Goal: Task Accomplishment & Management: Use online tool/utility

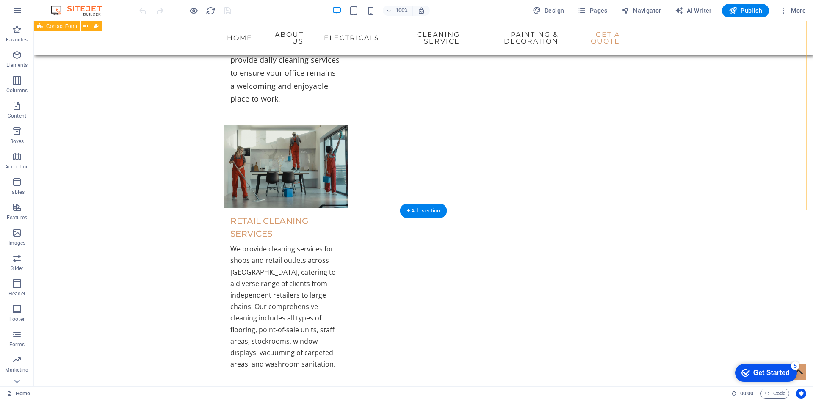
scroll to position [2793, 0]
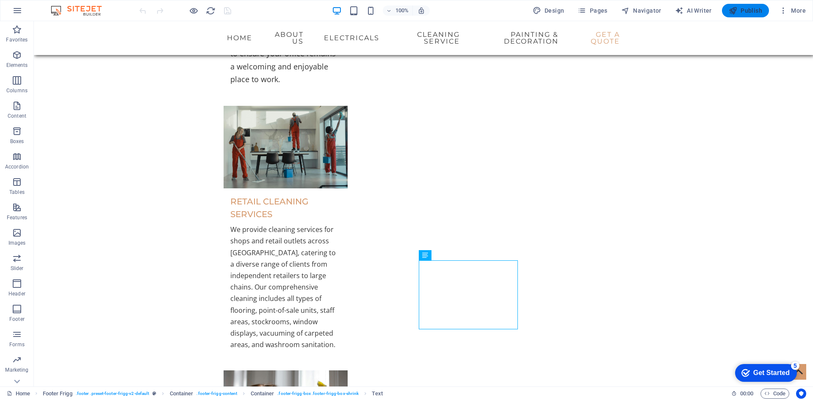
click at [749, 11] on span "Publish" at bounding box center [744, 10] width 33 height 8
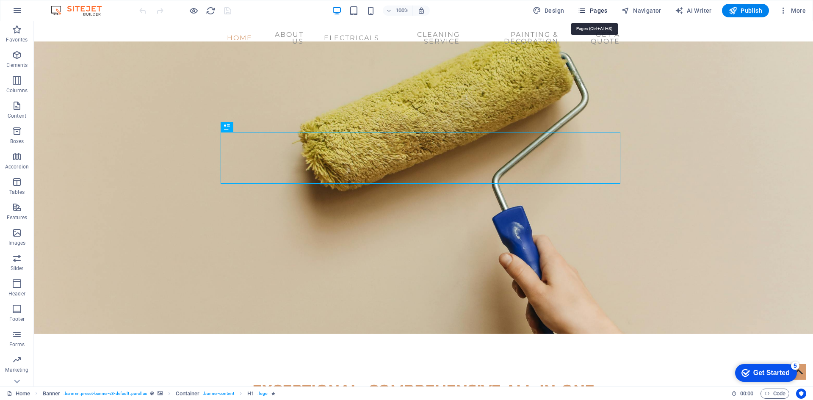
click at [592, 11] on span "Pages" at bounding box center [592, 10] width 30 height 8
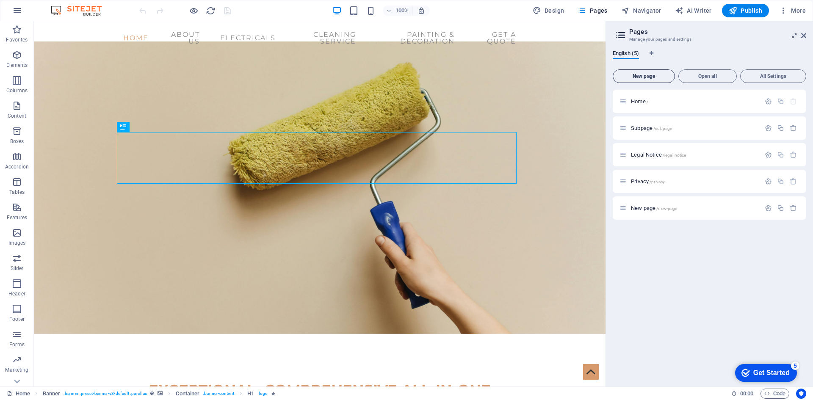
click at [646, 75] on span "New page" at bounding box center [643, 76] width 55 height 5
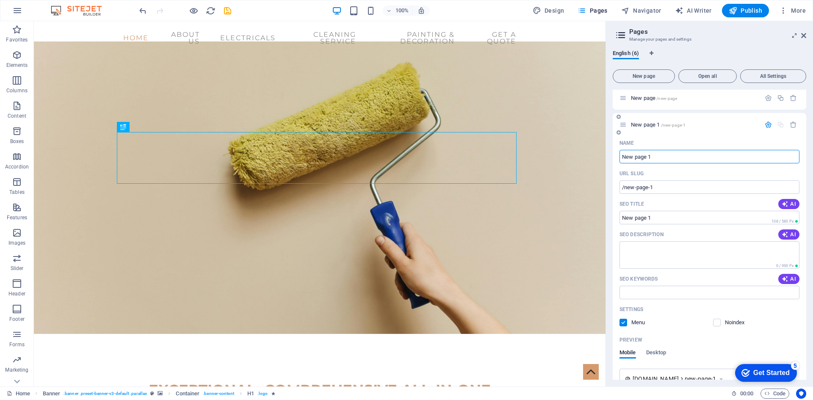
scroll to position [38, 0]
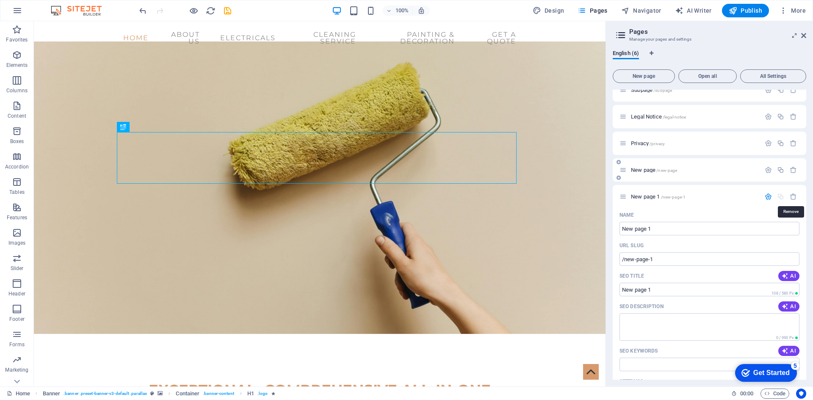
drag, startPoint x: 791, startPoint y: 196, endPoint x: 783, endPoint y: 213, distance: 18.9
click at [791, 196] on icon "button" at bounding box center [792, 196] width 7 height 7
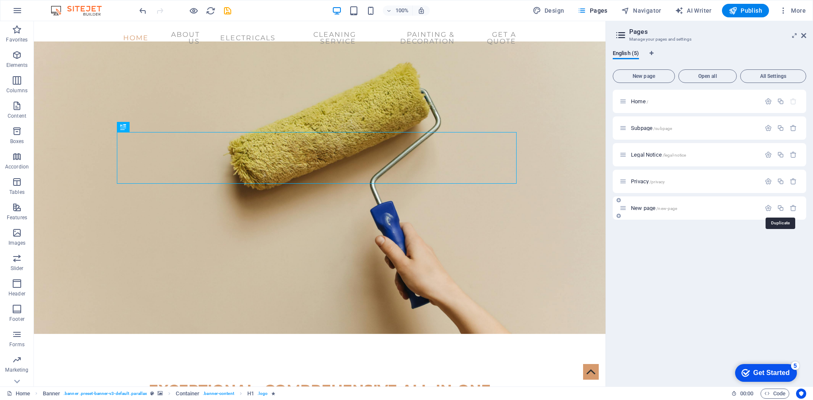
scroll to position [0, 0]
click at [794, 208] on icon "button" at bounding box center [792, 207] width 7 height 7
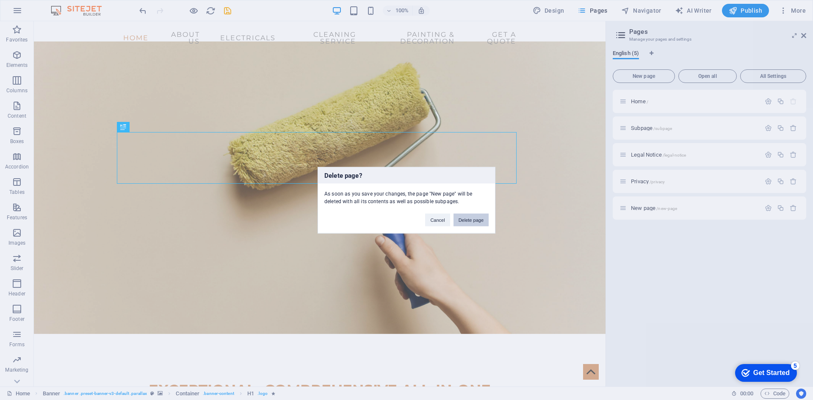
drag, startPoint x: 473, startPoint y: 223, endPoint x: 526, endPoint y: 205, distance: 56.1
click at [473, 223] on button "Delete page" at bounding box center [470, 219] width 35 height 13
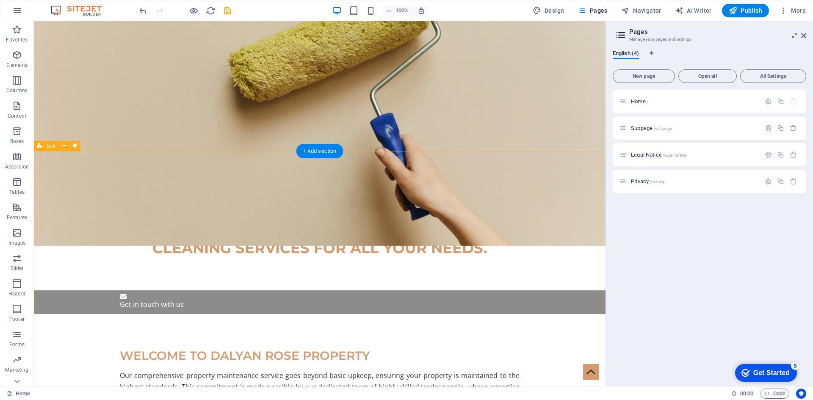
scroll to position [127, 0]
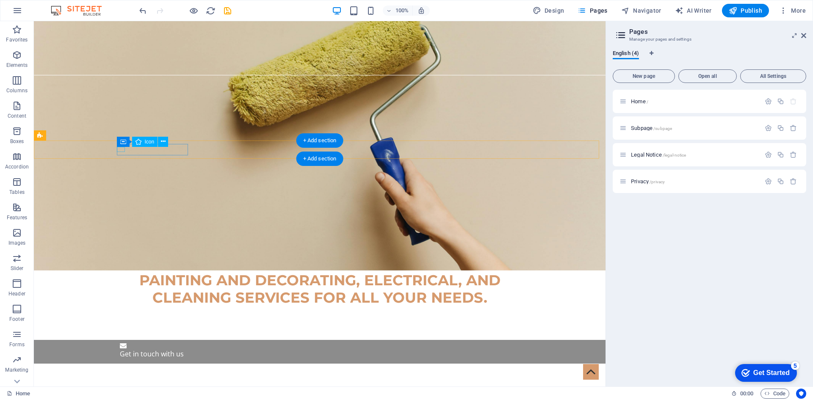
click at [120, 343] on figure at bounding box center [320, 345] width 400 height 5
select select "xMidYMid"
select select "px"
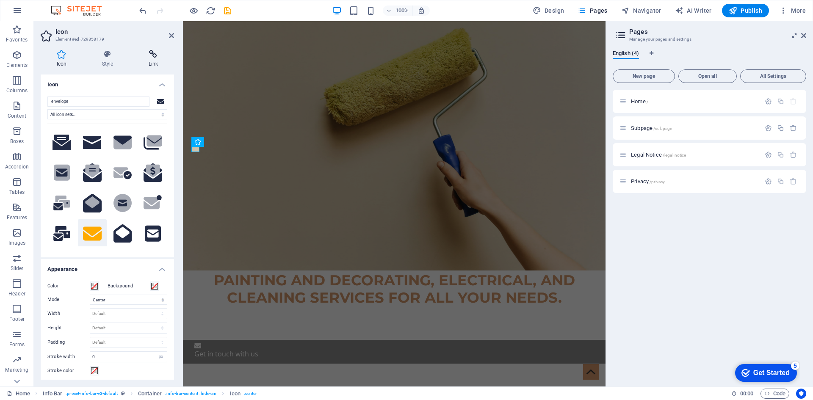
click at [156, 59] on h4 "Link" at bounding box center [152, 59] width 41 height 18
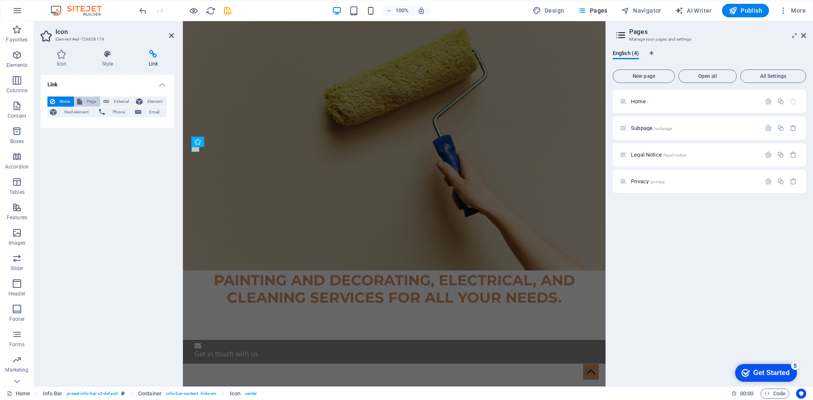
click at [77, 102] on icon at bounding box center [79, 101] width 5 height 10
select select
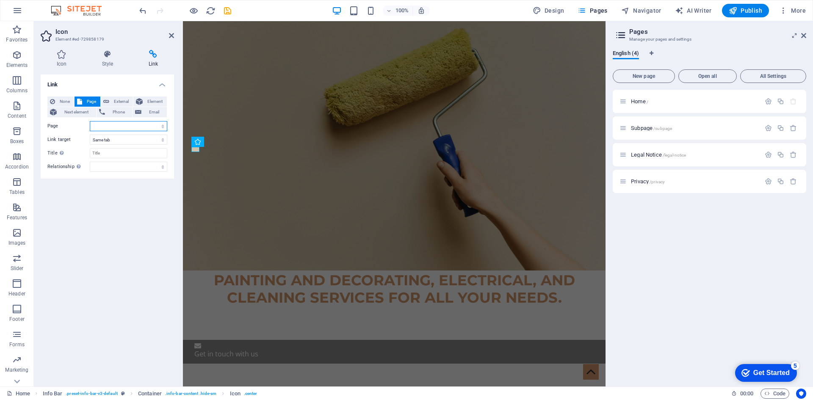
click at [125, 126] on select "Home Subpage Legal Notice Privacy" at bounding box center [128, 126] width 77 height 10
click at [121, 138] on select "New tab Same tab Overlay" at bounding box center [128, 140] width 77 height 10
click at [117, 168] on select "alternate author bookmark external help license next nofollow noreferrer noopen…" at bounding box center [128, 167] width 77 height 10
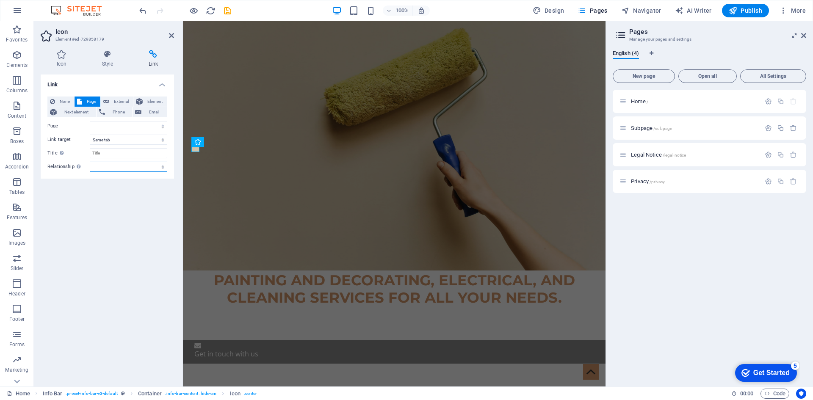
click at [117, 167] on select "alternate author bookmark external help license next nofollow noreferrer noopen…" at bounding box center [128, 167] width 77 height 10
click at [121, 98] on span "External" at bounding box center [121, 101] width 19 height 10
select select "blank"
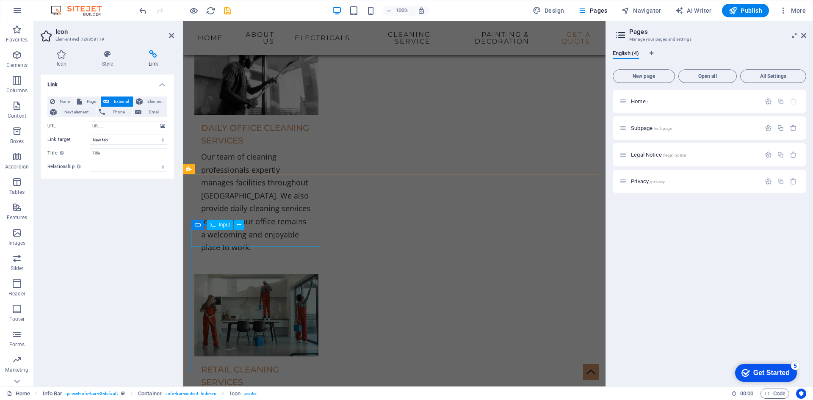
scroll to position [2582, 0]
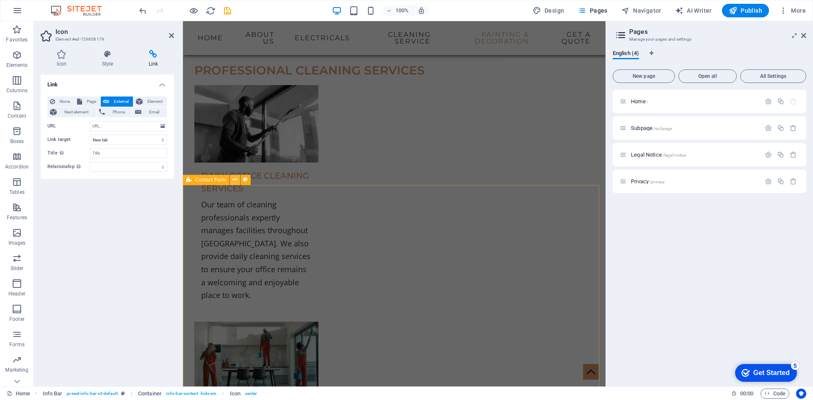
click at [236, 181] on icon at bounding box center [234, 179] width 5 height 9
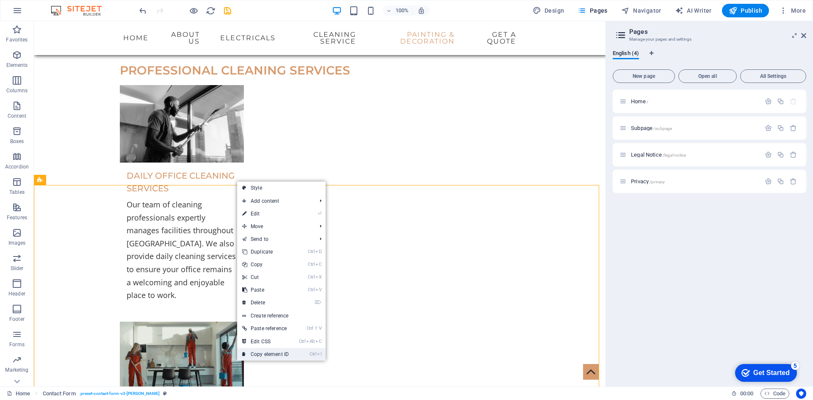
click at [267, 356] on link "Ctrl I Copy element ID" at bounding box center [265, 354] width 57 height 13
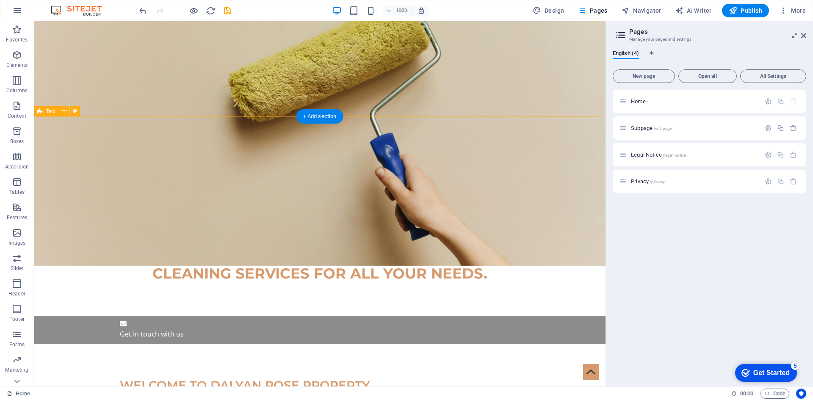
scroll to position [169, 0]
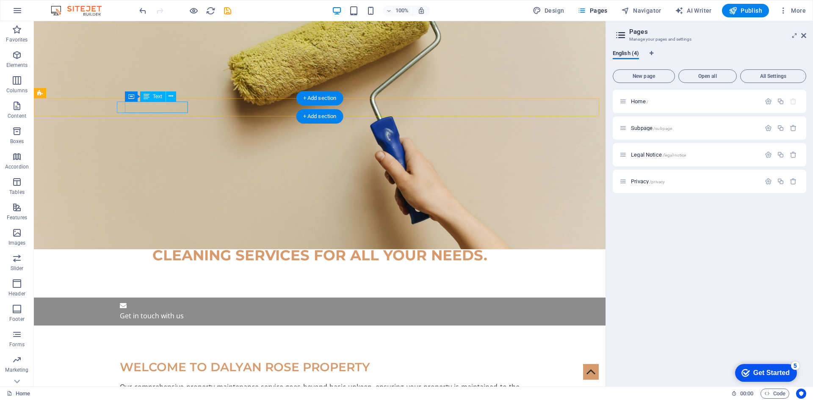
click at [154, 310] on div "Get in touch with us" at bounding box center [320, 315] width 400 height 11
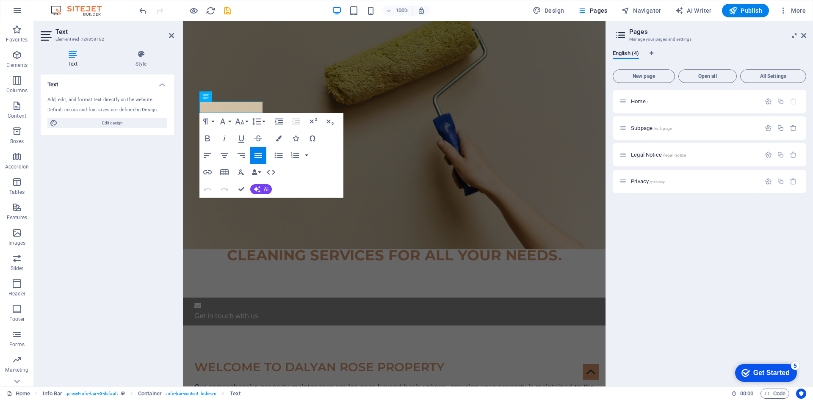
click at [70, 59] on h4 "Text" at bounding box center [74, 59] width 67 height 18
click at [171, 37] on icon at bounding box center [171, 35] width 5 height 7
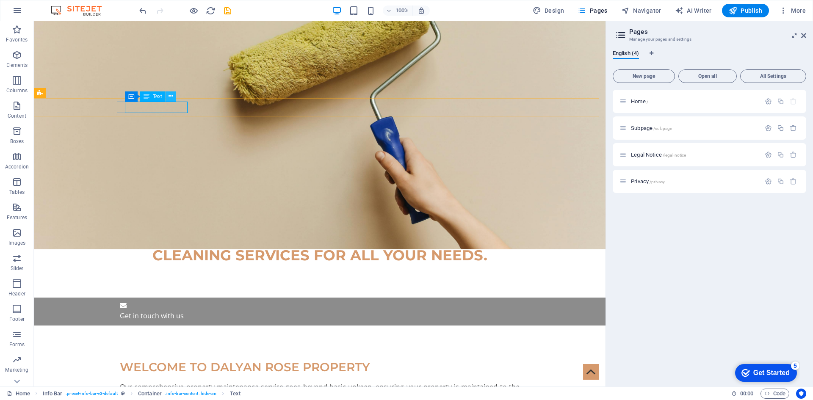
click at [170, 96] on icon at bounding box center [170, 96] width 5 height 9
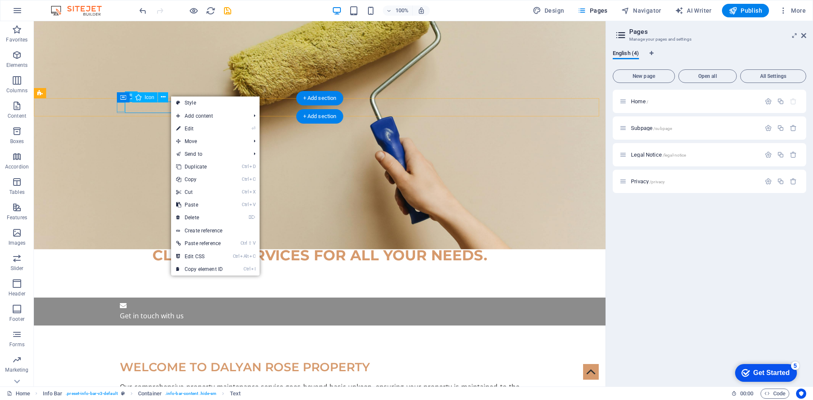
click at [121, 301] on figure at bounding box center [320, 305] width 400 height 9
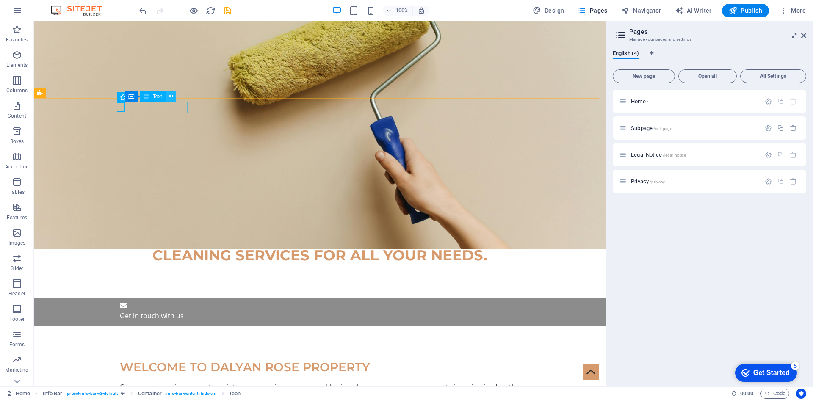
click at [171, 98] on icon at bounding box center [170, 96] width 5 height 9
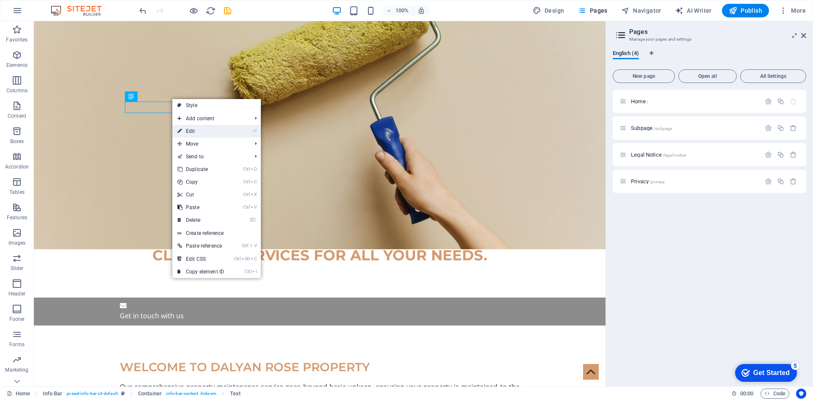
drag, startPoint x: 201, startPoint y: 135, endPoint x: 1, endPoint y: 119, distance: 201.2
click at [201, 135] on link "⏎ Edit" at bounding box center [200, 131] width 57 height 13
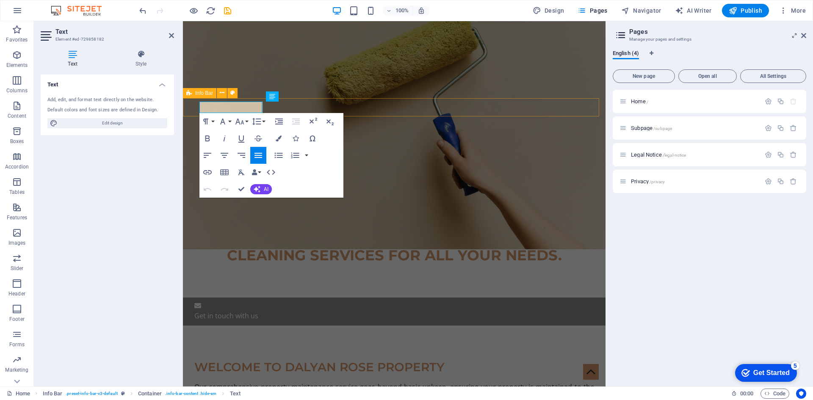
click at [317, 298] on div "Get in touch with us" at bounding box center [394, 312] width 422 height 28
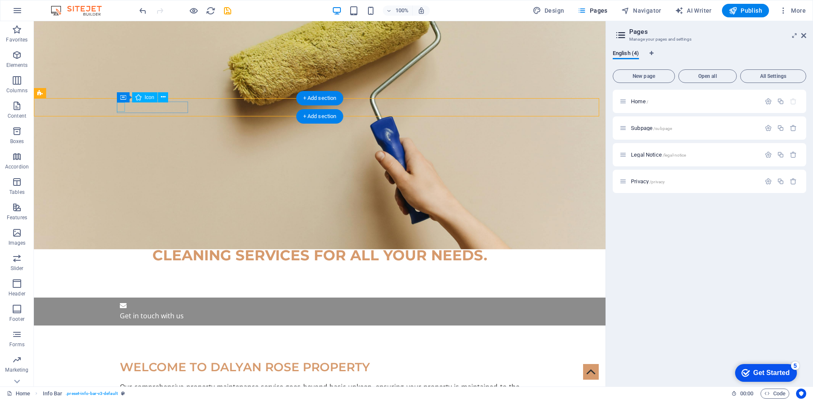
click at [124, 301] on figure at bounding box center [320, 305] width 400 height 9
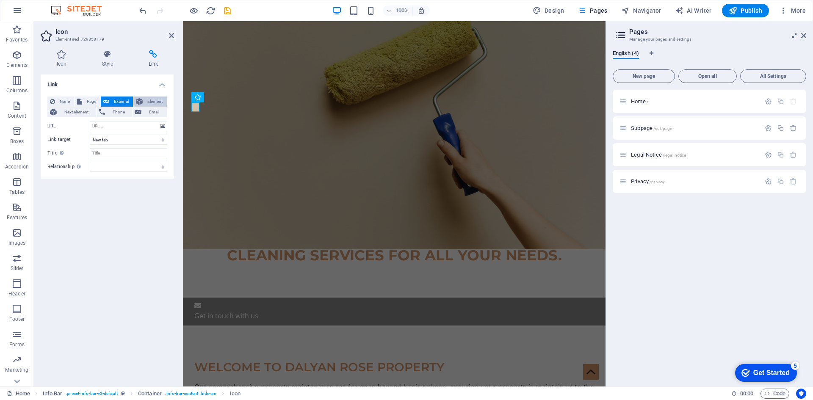
click at [150, 104] on span "Element" at bounding box center [154, 101] width 19 height 10
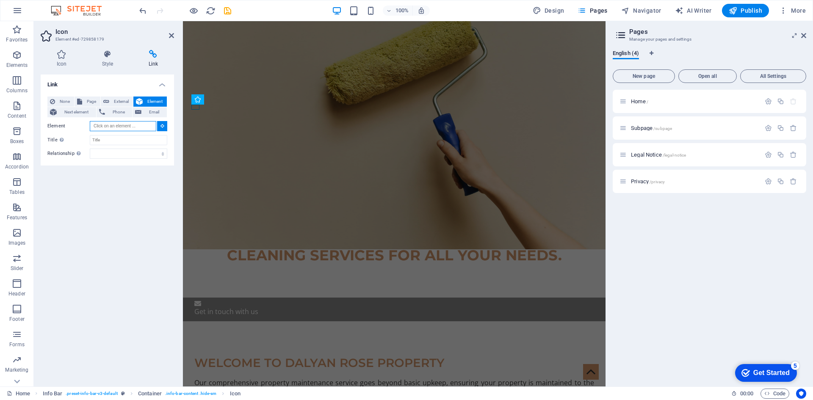
paste input "#ed-729858080"
click at [123, 139] on input "Title Additional link description, should not be the same as the link text. The…" at bounding box center [128, 140] width 77 height 10
type input "#ed-729858080"
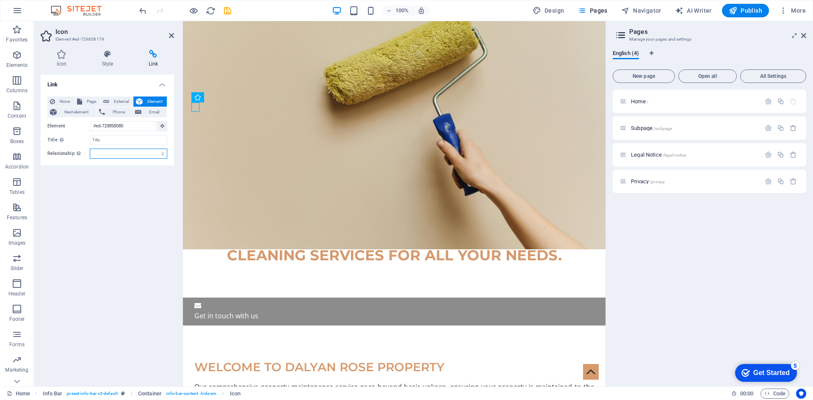
click at [123, 151] on select "alternate author bookmark external help license next nofollow noreferrer noopen…" at bounding box center [128, 154] width 77 height 10
select select "search"
click at [90, 149] on select "alternate author bookmark external help license next nofollow noreferrer noopen…" at bounding box center [128, 154] width 77 height 10
click at [148, 110] on span "Email" at bounding box center [154, 112] width 20 height 10
click at [119, 125] on input "info@da" at bounding box center [128, 126] width 77 height 10
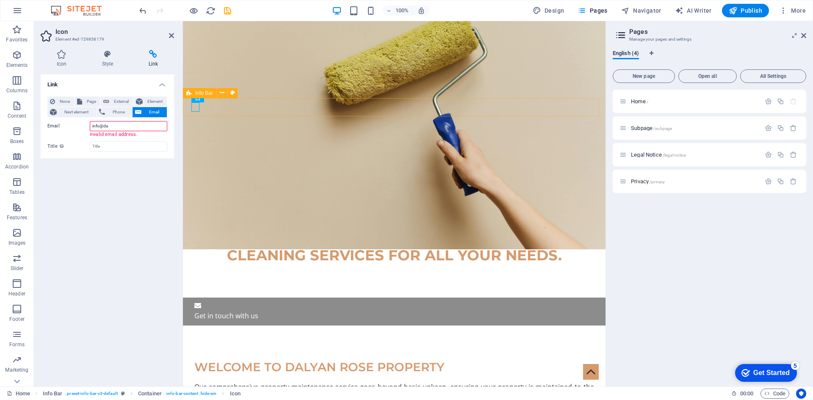
click at [119, 125] on input "info@da" at bounding box center [128, 126] width 77 height 10
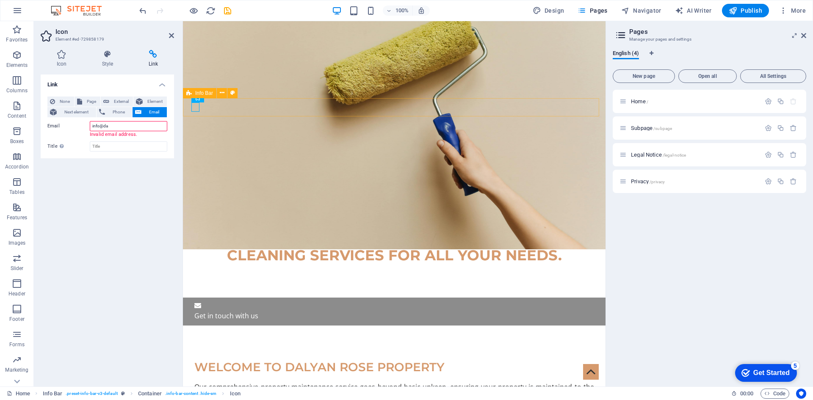
paste input "https://www.dalyanroseproperty.com/"
type input "info@dalyanroseproperty.com"
click at [129, 140] on input "Title Additional link description, should not be the same as the link text. The…" at bounding box center [128, 140] width 77 height 10
click at [129, 141] on input "Title Additional link description, should not be the same as the link text. The…" at bounding box center [128, 140] width 77 height 10
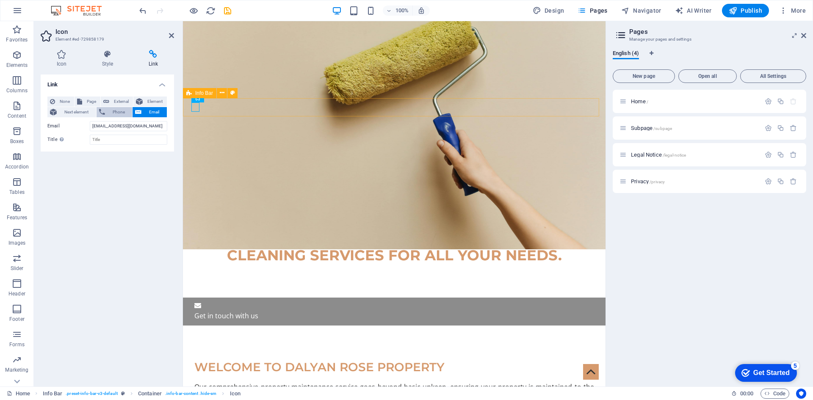
click at [116, 110] on span "Phone" at bounding box center [118, 112] width 22 height 10
click at [117, 99] on span "External" at bounding box center [121, 101] width 19 height 10
select select "blank"
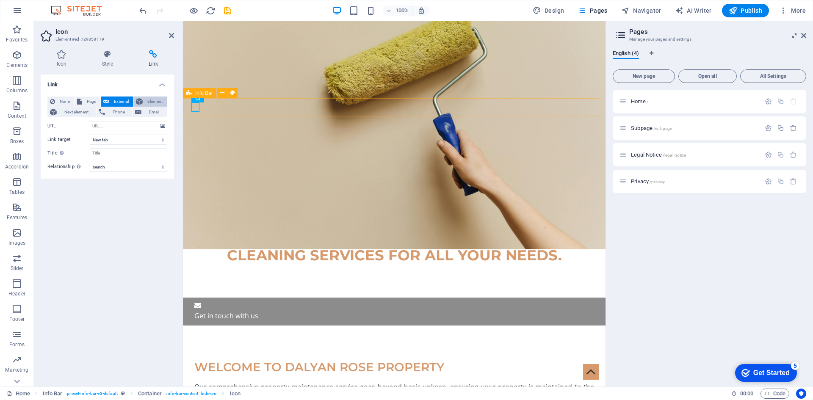
click at [152, 101] on span "Element" at bounding box center [154, 101] width 19 height 10
click at [116, 103] on span "External" at bounding box center [121, 101] width 19 height 10
select select "blank"
click at [127, 138] on select "New tab Same tab Overlay" at bounding box center [128, 140] width 77 height 10
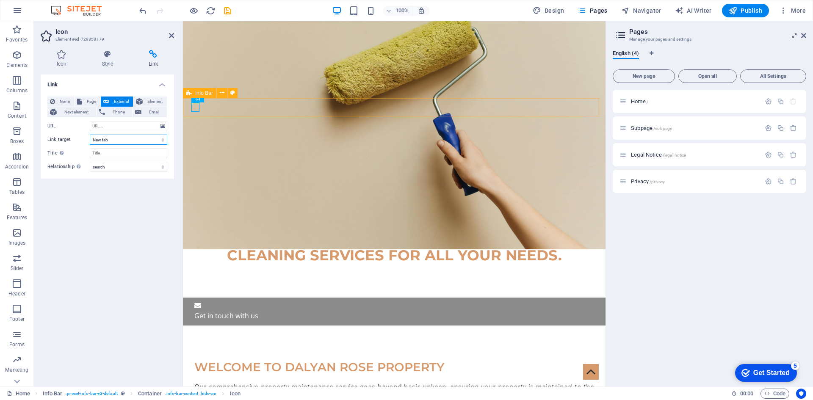
click at [127, 138] on select "New tab Same tab Overlay" at bounding box center [128, 140] width 77 height 10
click at [126, 127] on input "URL" at bounding box center [128, 126] width 77 height 10
click at [121, 151] on input "Title Additional link description, should not be the same as the link text. The…" at bounding box center [128, 153] width 77 height 10
click at [85, 104] on span "Page" at bounding box center [91, 101] width 13 height 10
select select
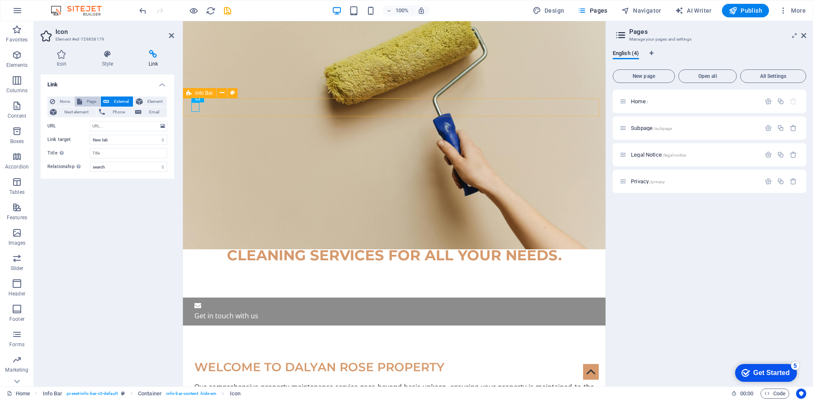
select select
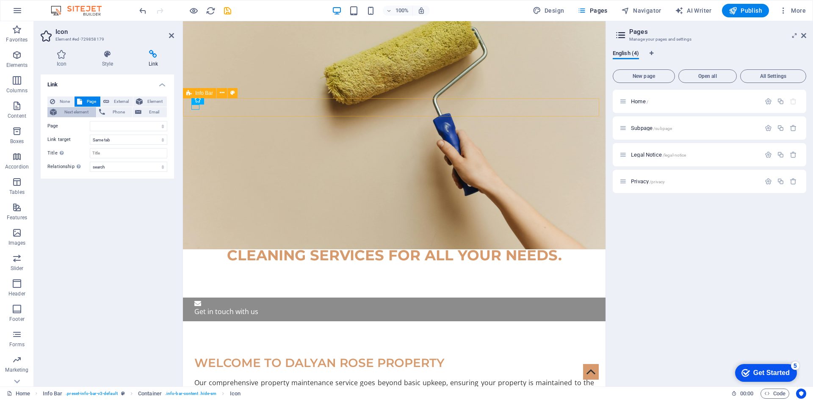
click at [82, 114] on span "Next element" at bounding box center [76, 112] width 34 height 10
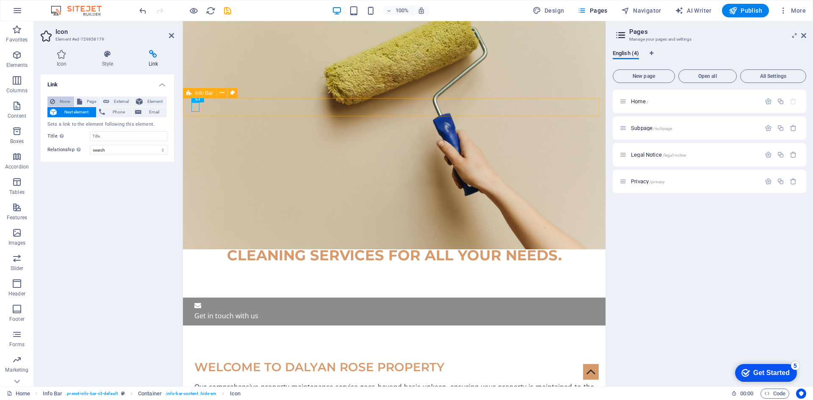
click at [63, 102] on span "None" at bounding box center [65, 101] width 14 height 10
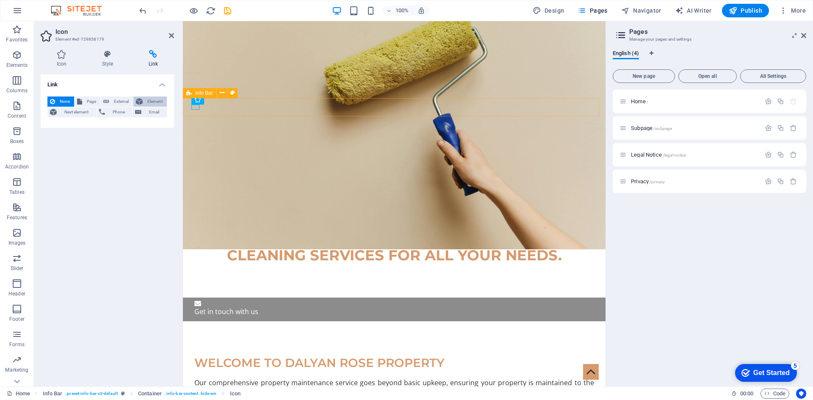
click at [155, 102] on span "Element" at bounding box center [154, 101] width 19 height 10
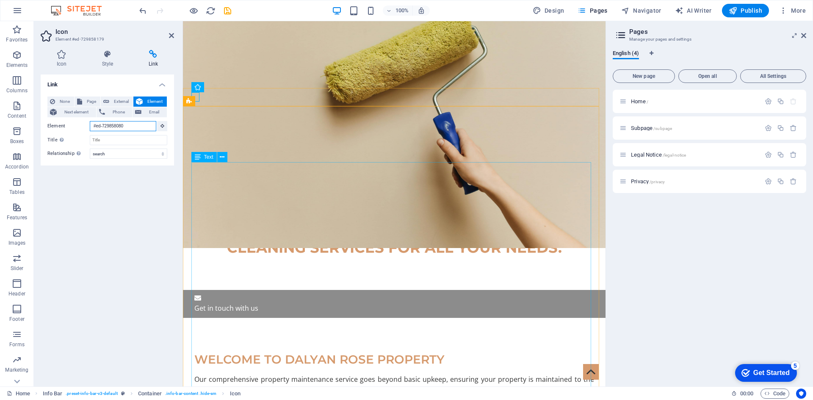
scroll to position [174, 0]
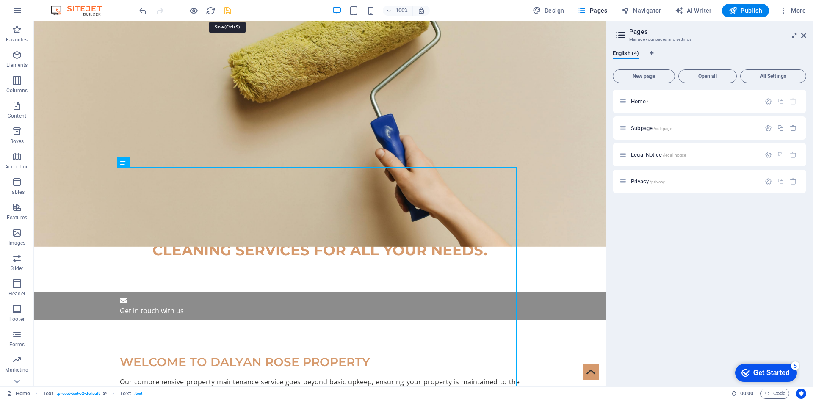
click at [226, 11] on icon "save" at bounding box center [228, 11] width 10 height 10
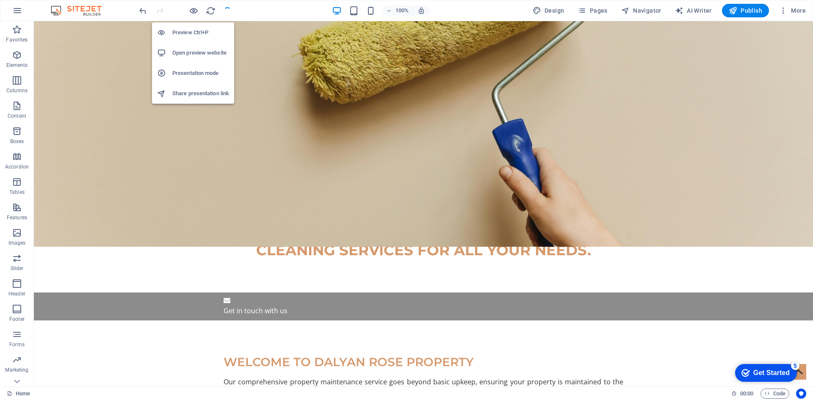
click at [187, 33] on h6 "Preview Ctrl+P" at bounding box center [200, 33] width 57 height 10
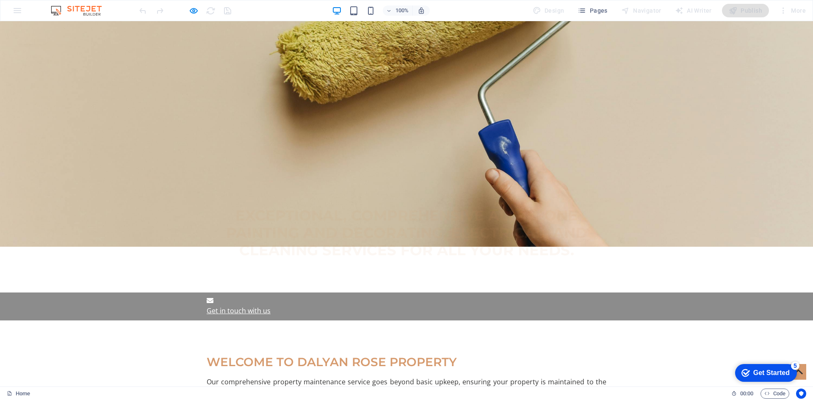
click at [226, 306] on link "Get in touch with us" at bounding box center [239, 310] width 64 height 9
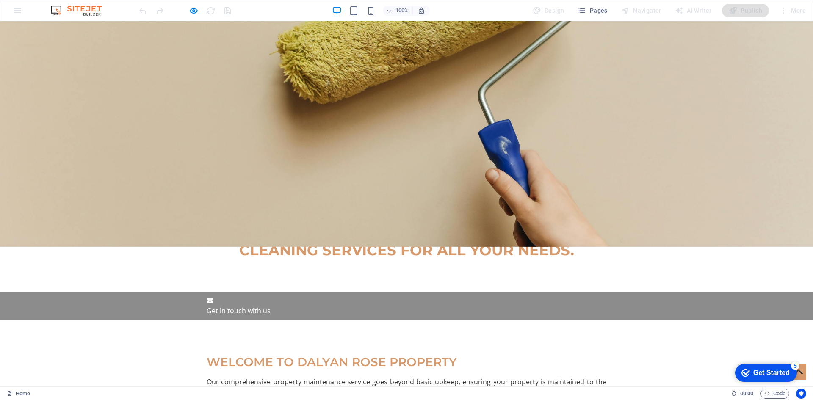
click at [229, 306] on link "Get in touch with us" at bounding box center [239, 310] width 64 height 9
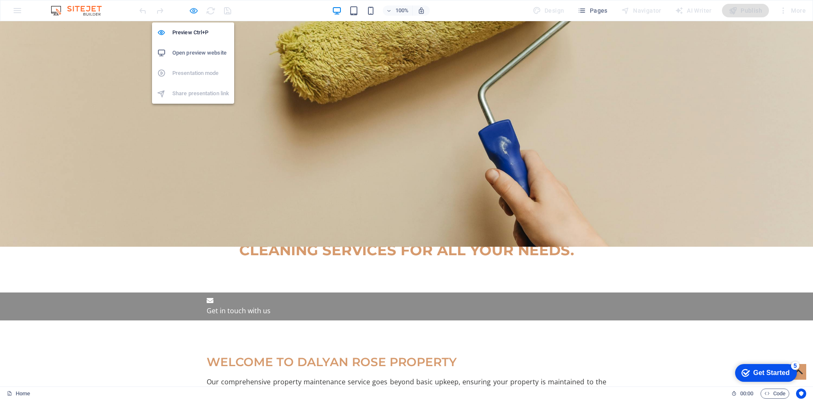
click at [194, 13] on icon "button" at bounding box center [194, 11] width 10 height 10
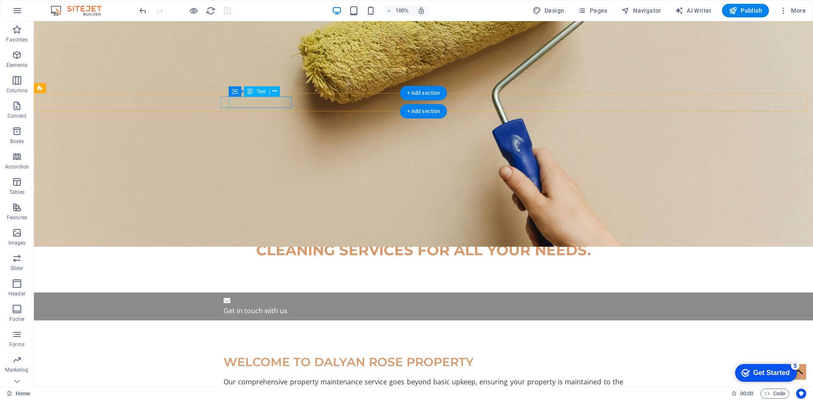
click at [245, 305] on div "Get in touch with us" at bounding box center [423, 310] width 400 height 11
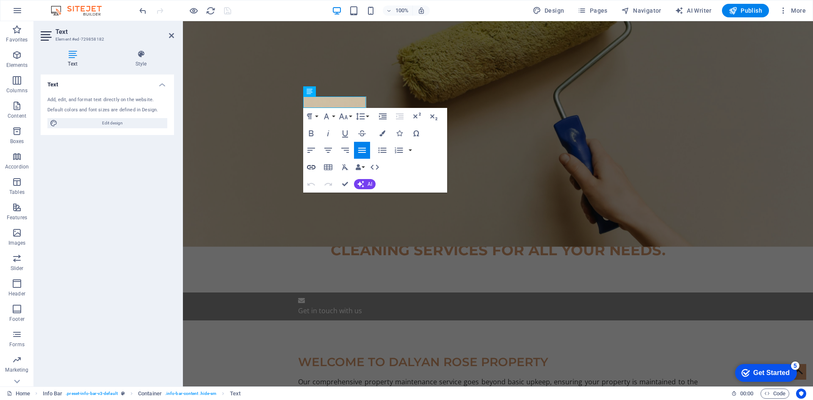
click at [311, 168] on icon "button" at bounding box center [311, 167] width 10 height 10
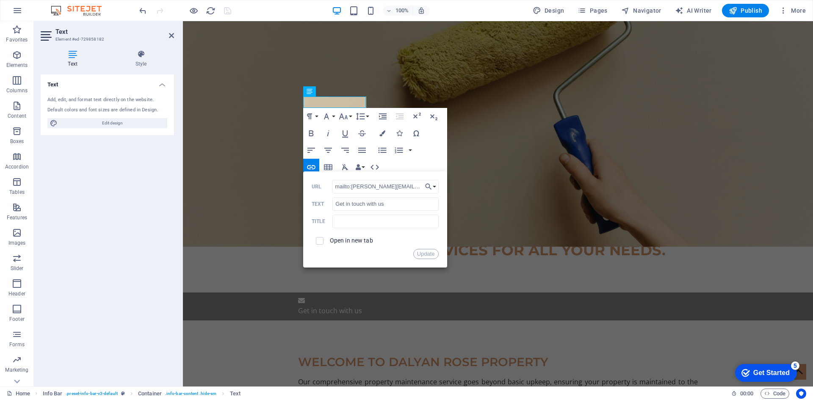
drag, startPoint x: 584, startPoint y: 209, endPoint x: 296, endPoint y: 185, distance: 288.4
paste input "https://www.dalyanroseproperty.com/"
click at [363, 186] on input "https://www.dalyanroseproperty.com" at bounding box center [385, 187] width 107 height 14
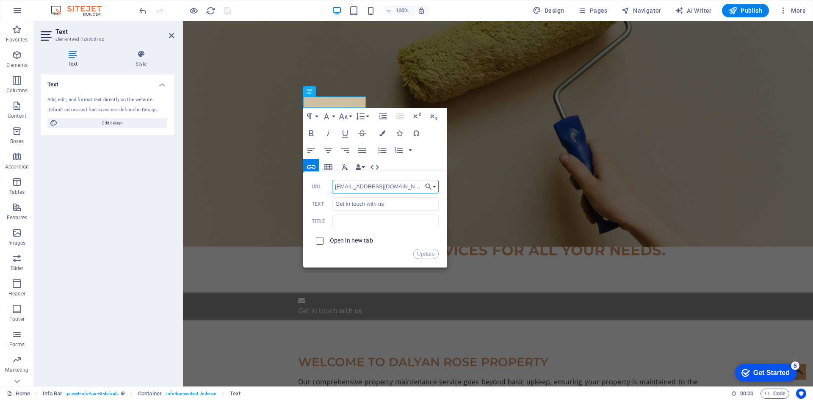
type input "info@dalyanroseproperty.com"
click at [317, 240] on input "checkbox" at bounding box center [318, 240] width 8 height 8
click at [315, 239] on input "checkbox" at bounding box center [318, 240] width 8 height 8
checkbox input "false"
click at [430, 253] on button "Update" at bounding box center [425, 254] width 25 height 10
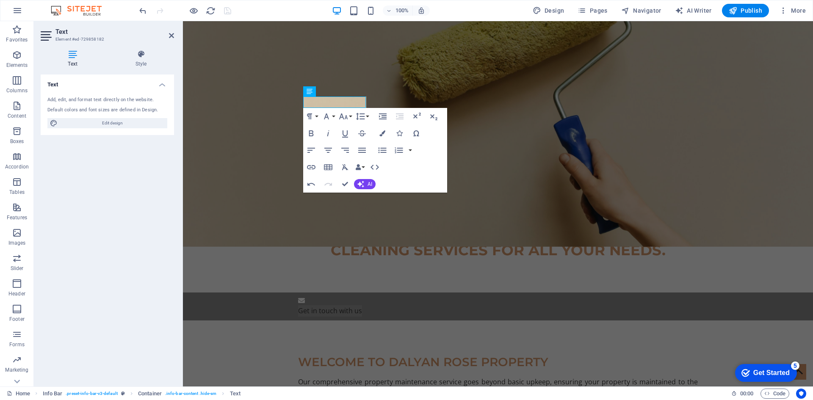
click at [141, 179] on div "Text Add, edit, and format text directly on the website. Default colors and fon…" at bounding box center [107, 226] width 133 height 305
click at [137, 171] on div "Text Add, edit, and format text directly on the website. Default colors and fon…" at bounding box center [107, 226] width 133 height 305
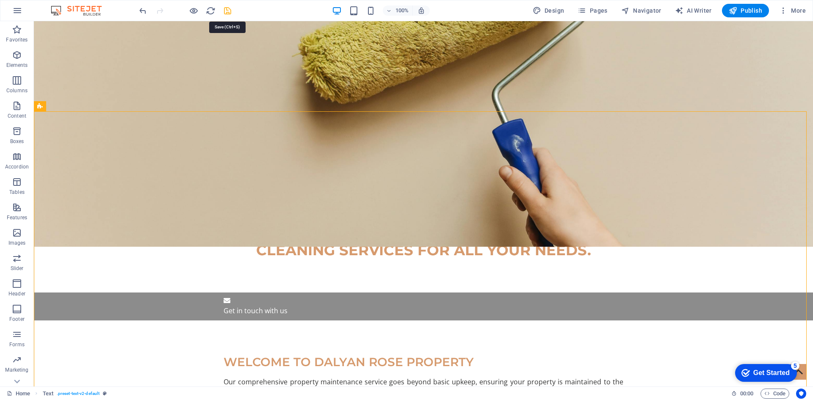
click at [226, 11] on icon "save" at bounding box center [228, 11] width 10 height 10
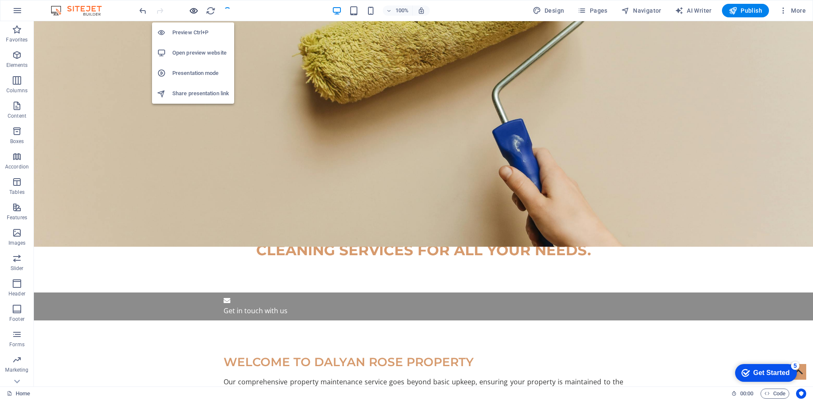
click at [195, 13] on icon "button" at bounding box center [194, 11] width 10 height 10
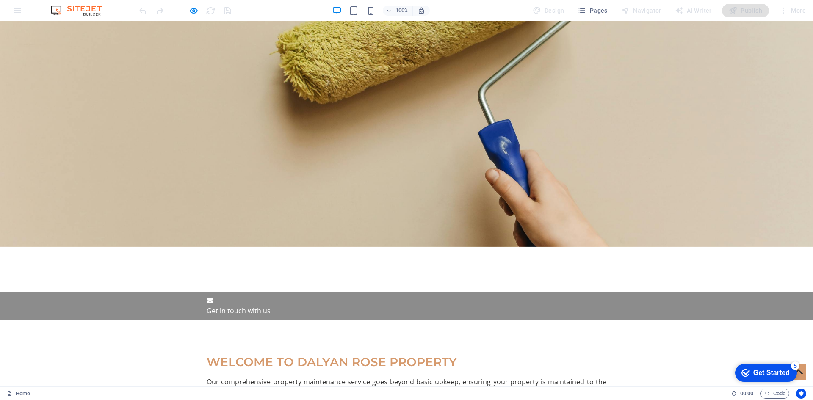
click at [249, 306] on link "Get in touch with us" at bounding box center [239, 310] width 64 height 9
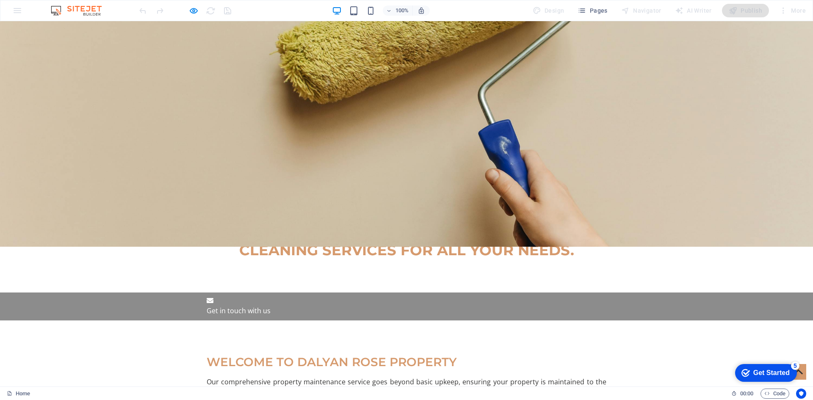
click at [207, 298] on icon at bounding box center [210, 300] width 7 height 5
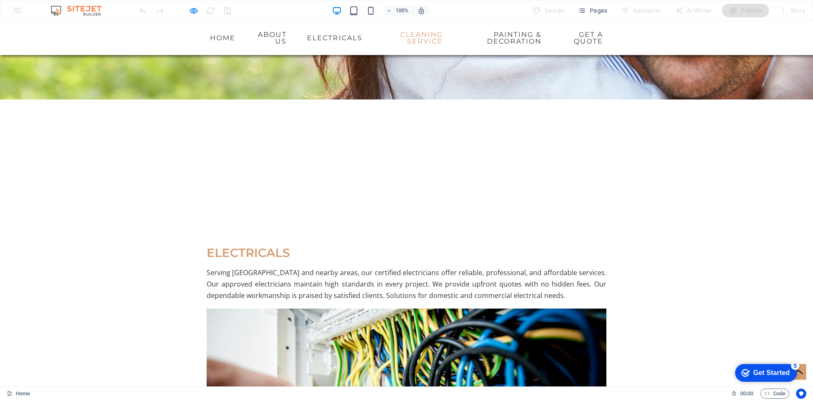
scroll to position [2718, 0]
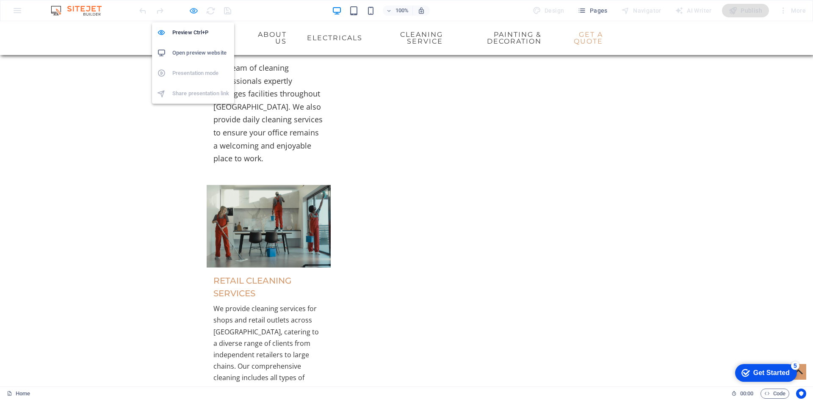
click at [190, 10] on icon "button" at bounding box center [194, 11] width 10 height 10
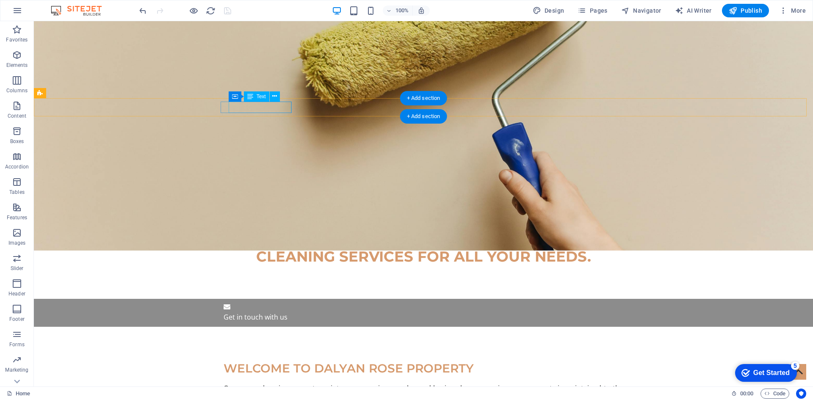
scroll to position [169, 0]
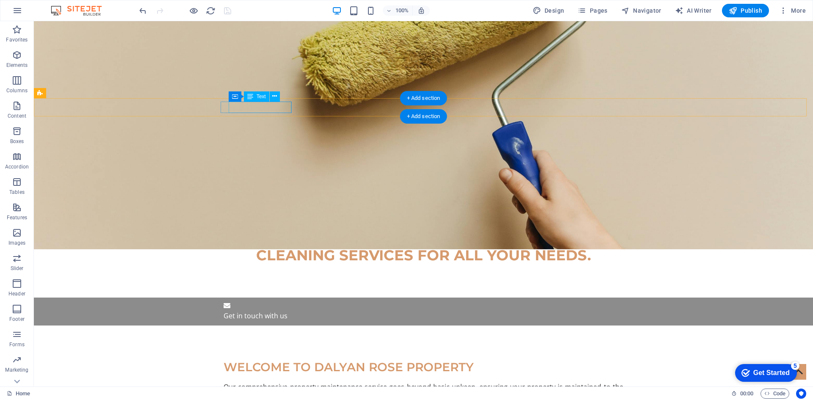
click at [253, 310] on div "Get in touch with us" at bounding box center [423, 315] width 400 height 11
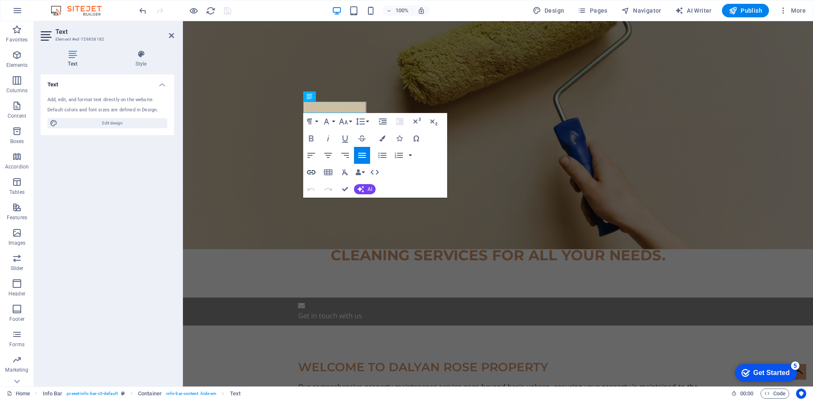
click at [311, 170] on icon "button" at bounding box center [311, 172] width 10 height 10
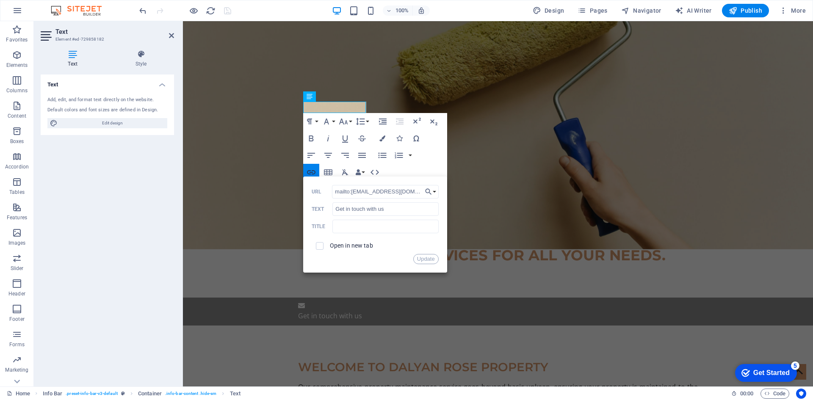
scroll to position [0, 4]
click at [360, 189] on input "mailto:info@dalyanroseproperty.com" at bounding box center [385, 192] width 107 height 14
type input "https://www.dalyanroseproperty.com/"
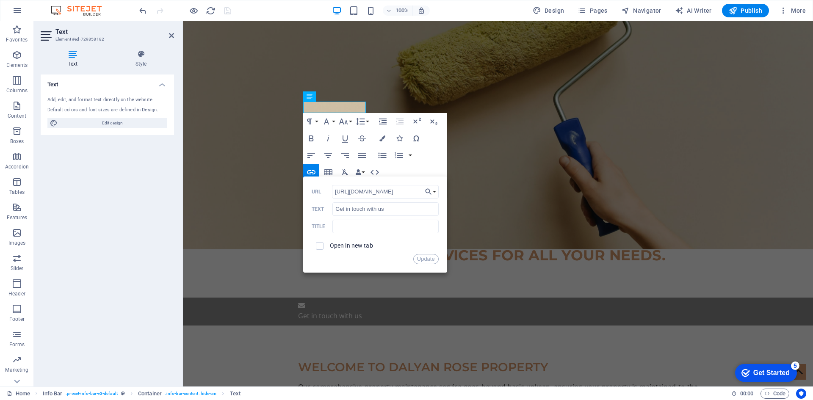
scroll to position [0, 4]
click at [424, 259] on button "Update" at bounding box center [425, 259] width 25 height 10
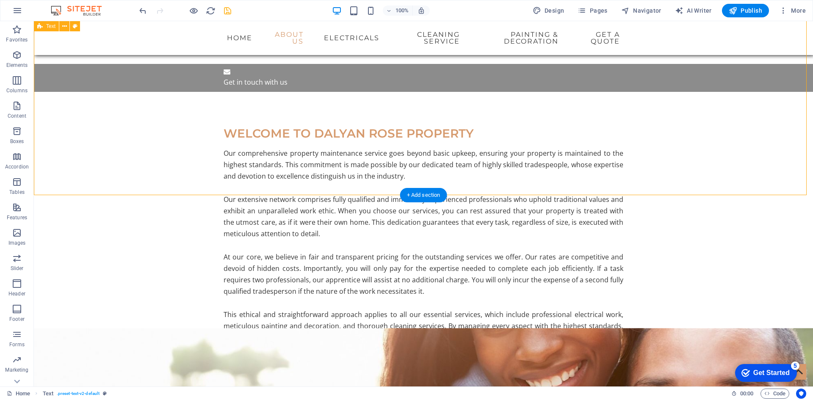
scroll to position [423, 0]
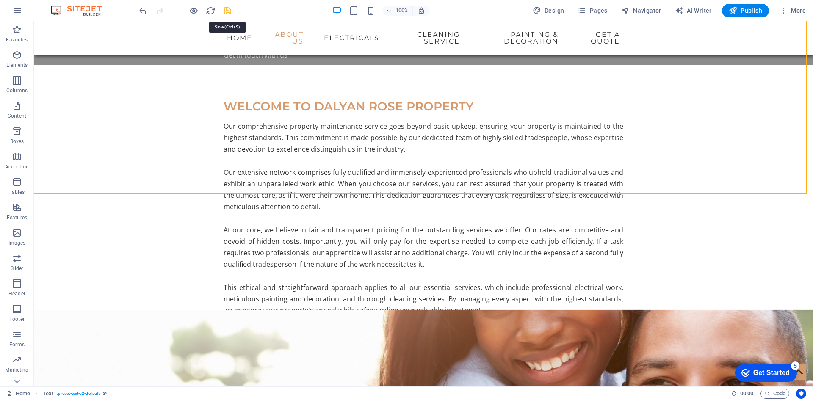
click at [227, 14] on icon "save" at bounding box center [228, 11] width 10 height 10
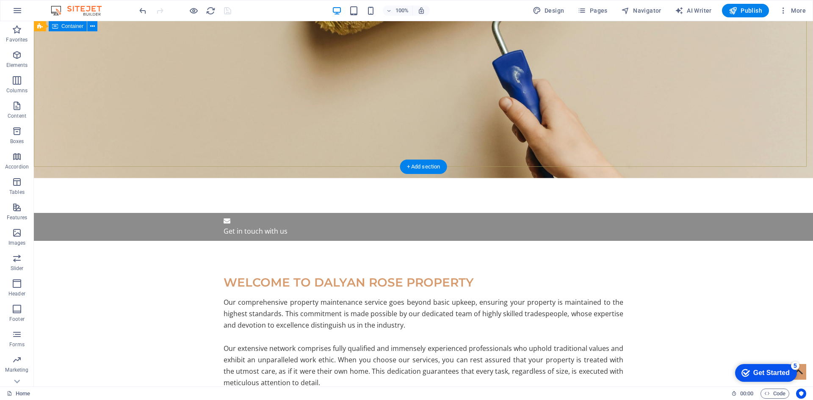
scroll to position [0, 0]
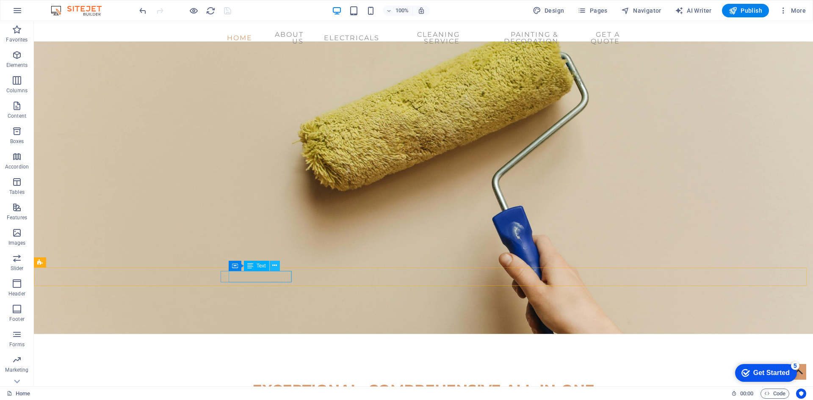
click at [273, 267] on icon at bounding box center [274, 265] width 5 height 9
click at [273, 265] on icon at bounding box center [274, 265] width 5 height 9
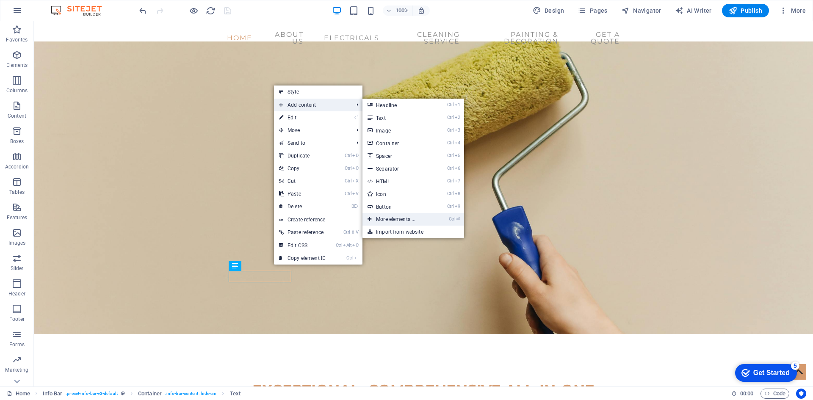
drag, startPoint x: 403, startPoint y: 220, endPoint x: 212, endPoint y: 196, distance: 192.1
click at [403, 220] on link "Ctrl ⏎ More elements ..." at bounding box center [397, 219] width 70 height 13
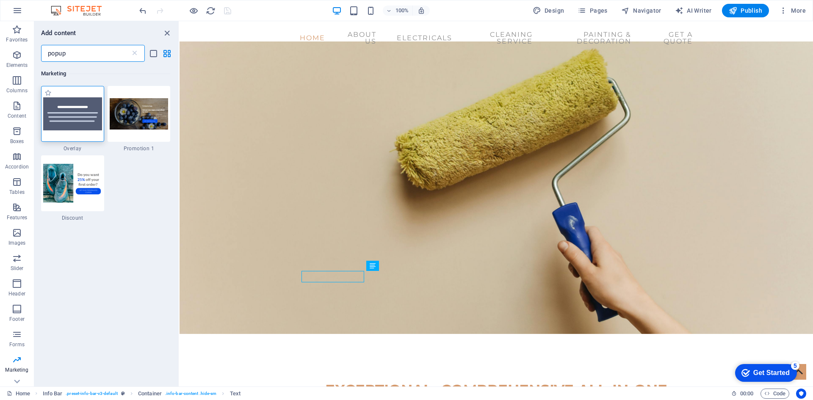
type input "popup"
click at [88, 119] on img at bounding box center [72, 113] width 59 height 33
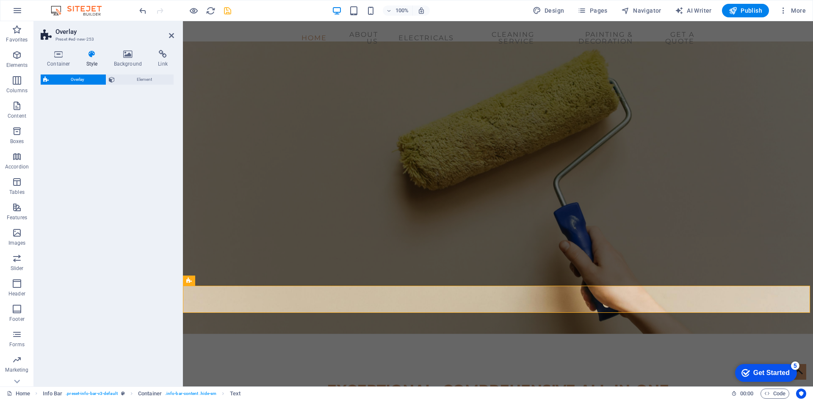
select select "rem"
select select "preset-overlay-v3-default"
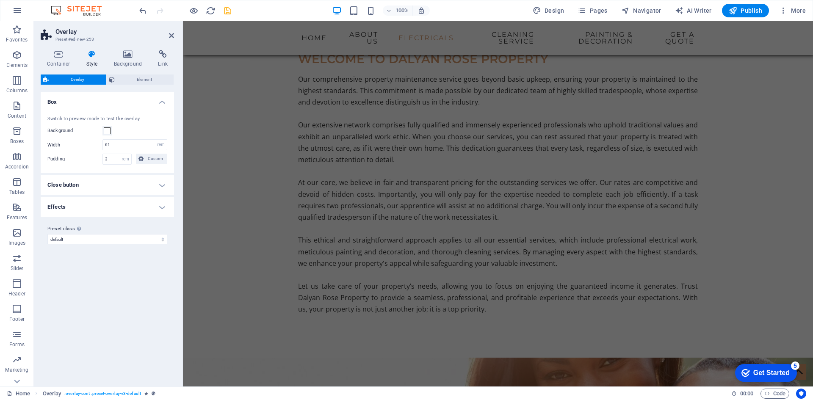
scroll to position [719, 0]
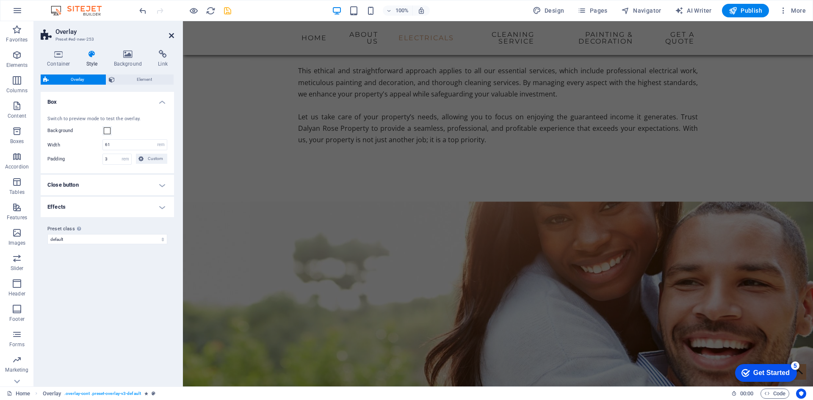
click at [173, 35] on icon at bounding box center [171, 35] width 5 height 7
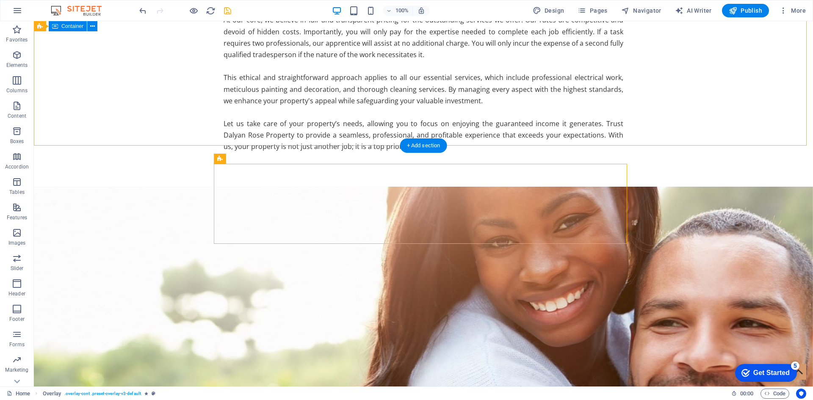
scroll to position [122, 0]
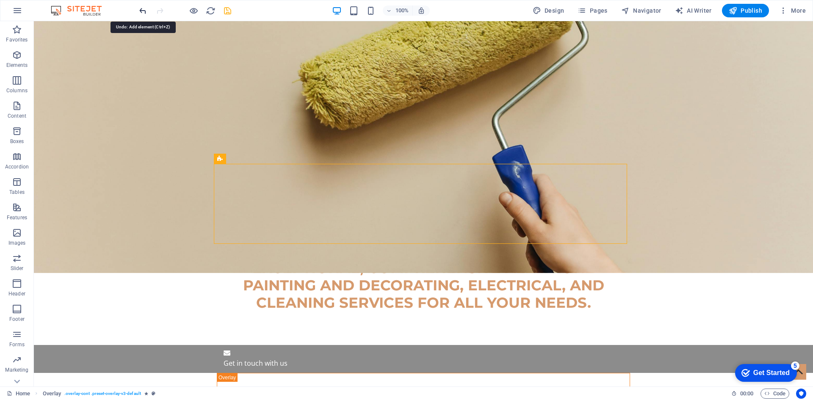
click at [139, 9] on icon "undo" at bounding box center [143, 11] width 10 height 10
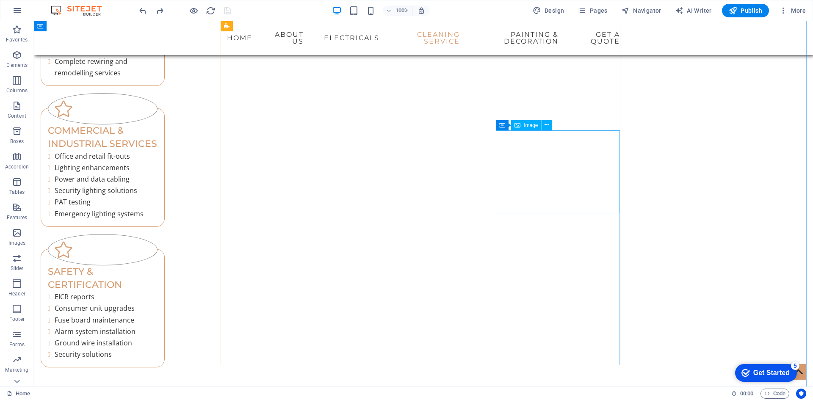
scroll to position [1650, 0]
